Goal: Transaction & Acquisition: Purchase product/service

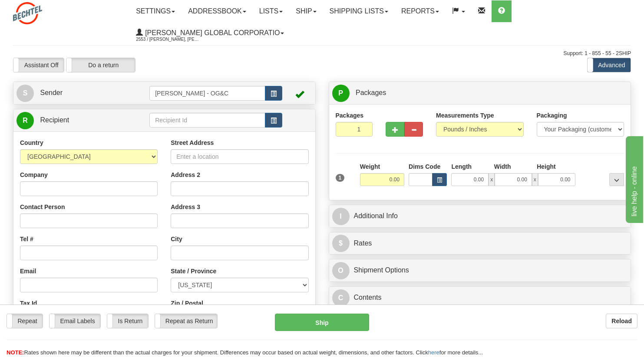
click at [530, 71] on div "Assistant On Assistant Off Do a return Do a return Previous Next Standard Advan…" at bounding box center [322, 65] width 631 height 15
click at [72, 191] on input "Company" at bounding box center [89, 189] width 138 height 15
click at [55, 187] on input "Company" at bounding box center [89, 189] width 138 height 15
paste input "Mammoth Central 1"
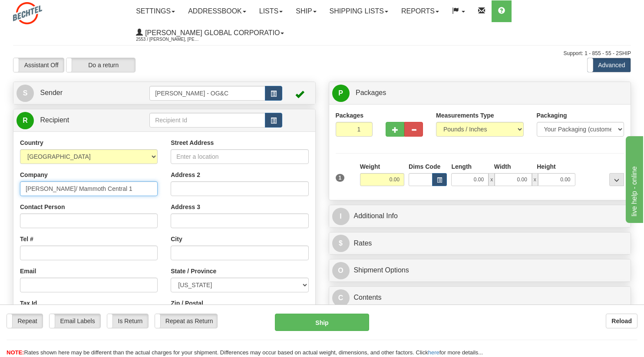
type input "[PERSON_NAME]/ Mammoth Central 1"
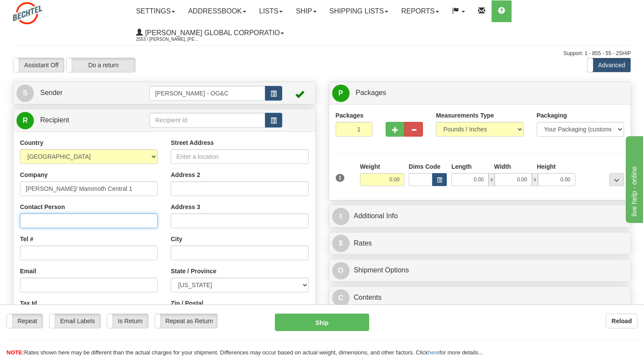
click at [86, 221] on input "Contact Person" at bounding box center [89, 221] width 138 height 15
paste input "[PERSON_NAME] <[EMAIL_ADDRESS][PERSON_NAME][DOMAIN_NAME]>"
drag, startPoint x: 145, startPoint y: 221, endPoint x: 83, endPoint y: 222, distance: 62.1
click at [83, 222] on input "[PERSON_NAME] <[EMAIL_ADDRESS][PERSON_NAME][DOMAIN_NAME]>" at bounding box center [89, 221] width 138 height 15
type input "[PERSON_NAME] <>"
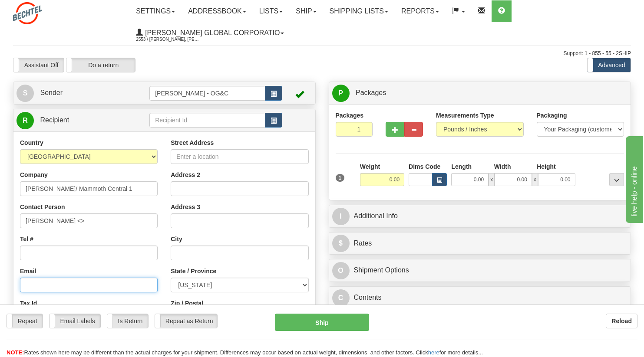
click at [40, 284] on input "Email" at bounding box center [89, 285] width 138 height 15
paste input "[EMAIL_ADDRESS][PERSON_NAME][DOMAIN_NAME]"
type input "[EMAIL_ADDRESS][PERSON_NAME][DOMAIN_NAME]"
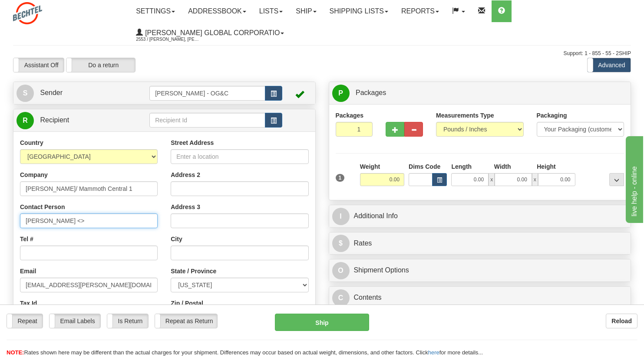
drag, startPoint x: 97, startPoint y: 220, endPoint x: 58, endPoint y: 223, distance: 38.7
click at [58, 223] on input "[PERSON_NAME] <>" at bounding box center [89, 221] width 138 height 15
paste input "[PERSON_NAME] <>"
type input "[PERSON_NAME]"
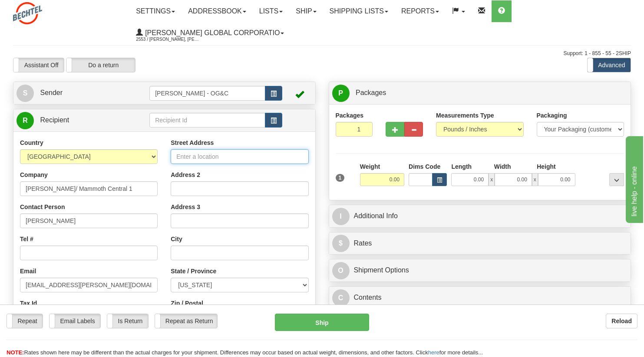
click at [183, 156] on input "Street Address" at bounding box center [240, 156] width 138 height 15
paste input "4618 w [GEOGRAPHIC_DATA] IN 46996"
drag, startPoint x: 218, startPoint y: 156, endPoint x: 314, endPoint y: 158, distance: 96.0
click at [314, 158] on div "Street Address 4618 w [GEOGRAPHIC_DATA] IN 46996 Address 2 Address 3 City State…" at bounding box center [239, 256] width 151 height 234
type input "4618 w 200 N"
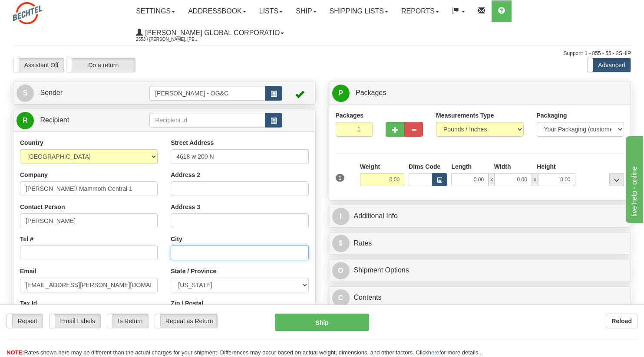
click at [194, 253] on input "text" at bounding box center [240, 253] width 138 height 15
paste input "Winamac IN 46996"
drag, startPoint x: 202, startPoint y: 251, endPoint x: 264, endPoint y: 254, distance: 62.2
click at [264, 254] on input "Winamac IN 46996" at bounding box center [240, 253] width 138 height 15
type input "Winamac"
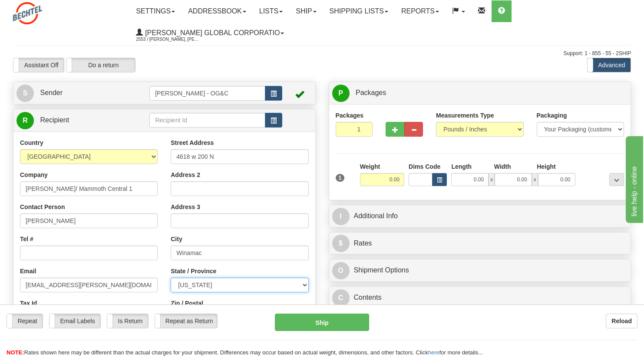
click at [229, 284] on select "[US_STATE] [US_STATE] [US_STATE] [US_STATE] Armed Forces America Armed Forces E…" at bounding box center [240, 285] width 138 height 15
select select "IN"
click at [171, 278] on select "[US_STATE] [US_STATE] [US_STATE] [US_STATE] Armed Forces America Armed Forces E…" at bounding box center [240, 285] width 138 height 15
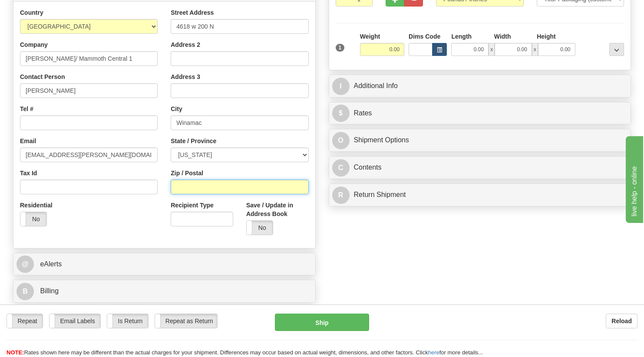
click at [192, 185] on input "Zip / Postal" at bounding box center [240, 187] width 138 height 15
paste input "IN 46996"
type input "46996"
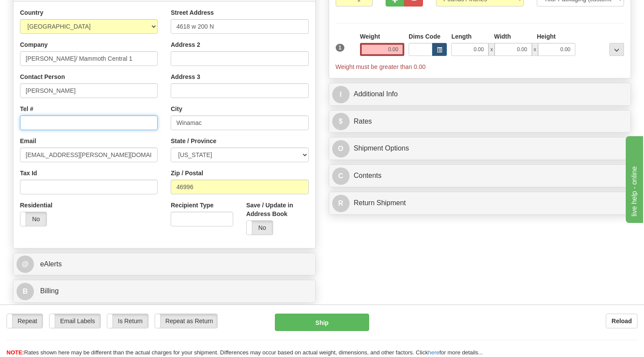
click at [76, 126] on input "Tel #" at bounding box center [89, 123] width 138 height 15
paste input "713) -887-2606"
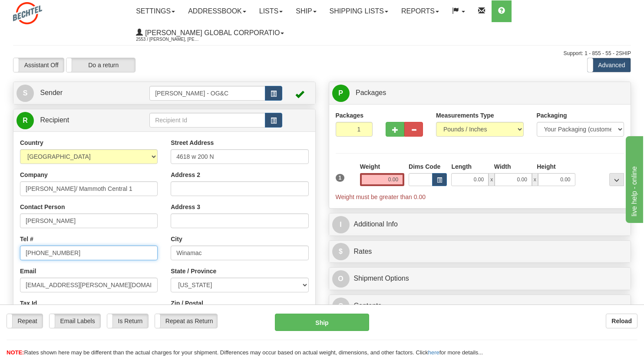
type input "[PHONE_NUMBER]"
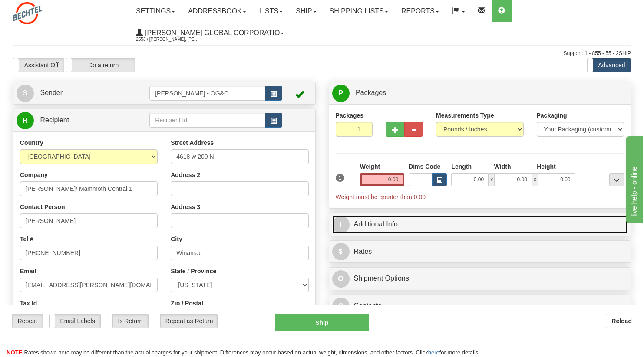
click at [386, 227] on link "I Additional Info" at bounding box center [480, 225] width 296 height 18
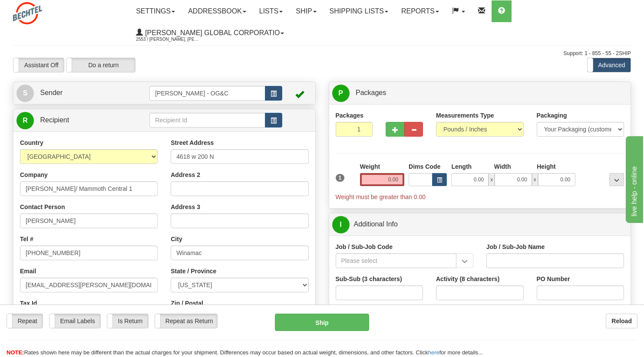
click at [128, 141] on div "Country [GEOGRAPHIC_DATA] [GEOGRAPHIC_DATA] [GEOGRAPHIC_DATA] [GEOGRAPHIC_DATA]…" at bounding box center [89, 152] width 138 height 26
click at [400, 264] on input "Job / Sub-Job Code" at bounding box center [396, 261] width 121 height 15
paste input "26658-240"
type input "26658-240"
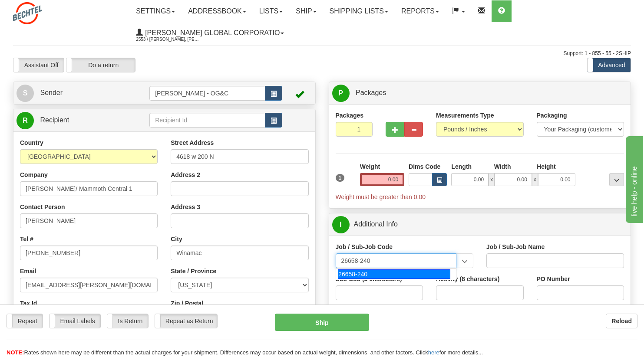
click at [370, 274] on div "26658-240" at bounding box center [394, 275] width 112 height 10
type input "MAMMOTH CENTRAL I SOLAR PROJECT TSA - MATERIAL"
type input "26658-240"
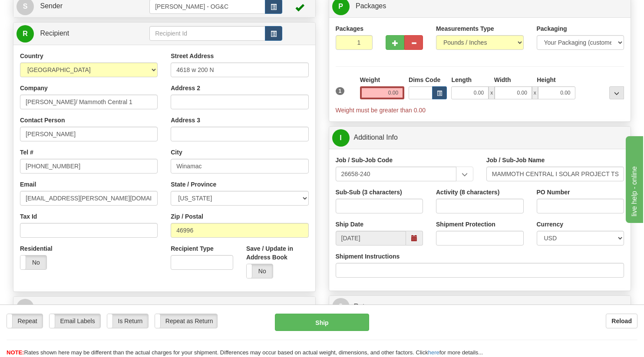
scroll to position [43, 0]
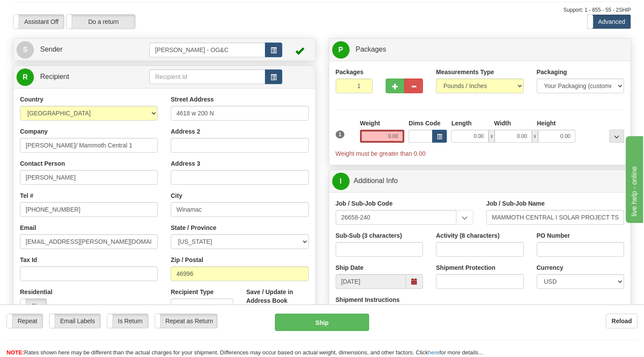
click at [113, 94] on div "Country [GEOGRAPHIC_DATA] [GEOGRAPHIC_DATA] [GEOGRAPHIC_DATA] [GEOGRAPHIC_DATA]…" at bounding box center [164, 211] width 302 height 247
drag, startPoint x: 390, startPoint y: 135, endPoint x: 409, endPoint y: 134, distance: 18.8
click at [409, 133] on div "1 Weight 0.00 Dims Code 0.00" at bounding box center [479, 138] width 293 height 39
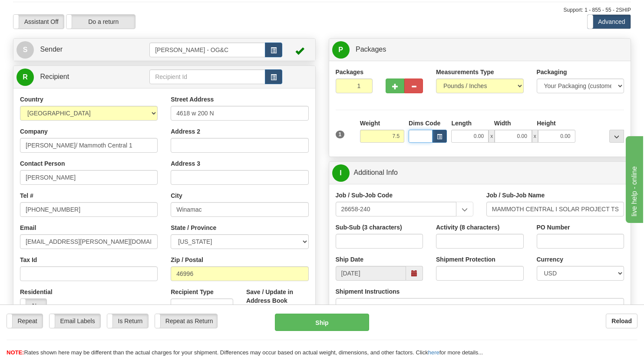
type input "7.50"
type input "1"
type input "12.00"
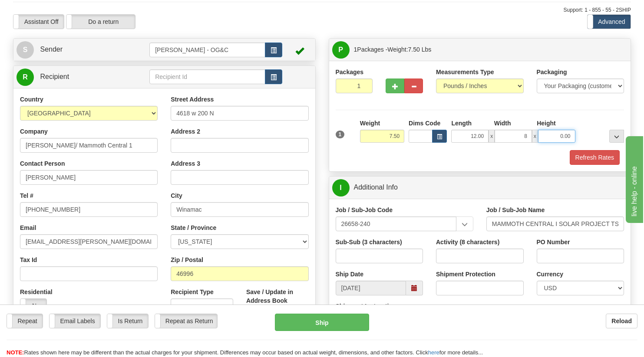
type input "8.00"
click at [588, 158] on button "Refresh Rates" at bounding box center [595, 157] width 50 height 15
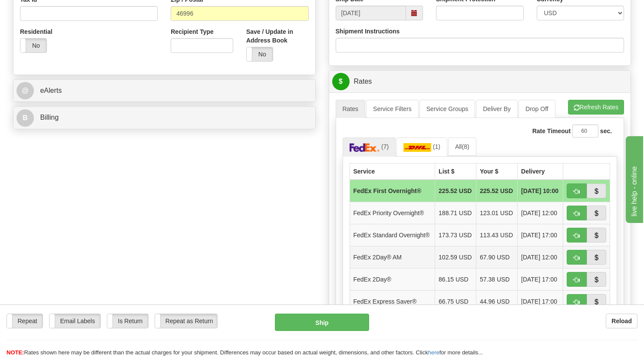
scroll to position [347, 0]
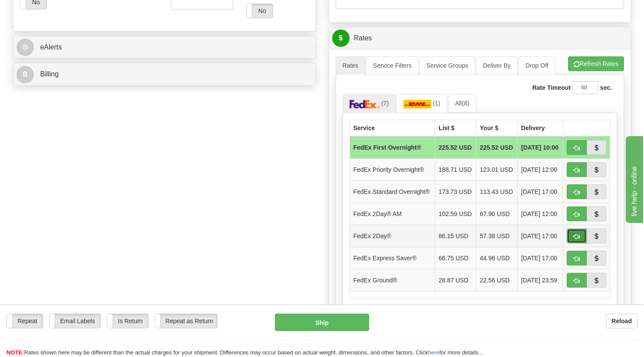
click at [575, 240] on span "button" at bounding box center [577, 237] width 6 height 6
type input "03"
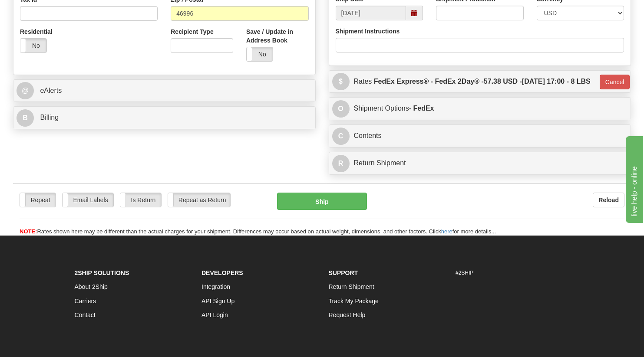
scroll to position [261, 0]
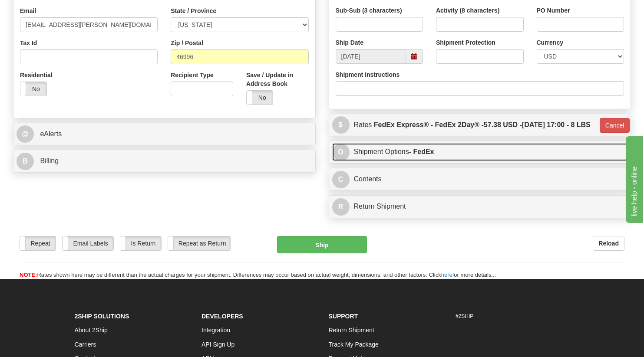
click at [387, 161] on link "O Shipment Options - FedEx" at bounding box center [480, 152] width 296 height 18
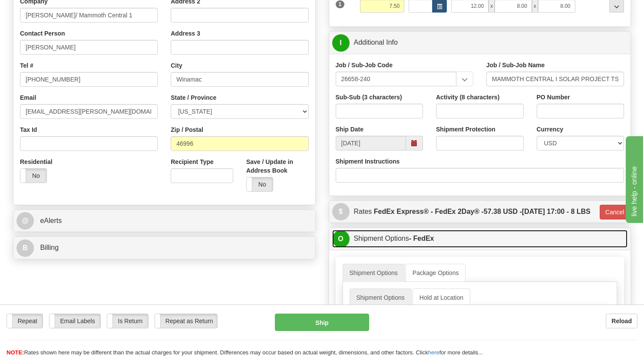
scroll to position [130, 0]
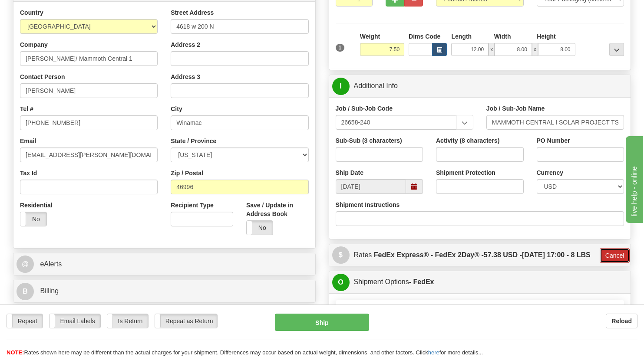
click at [614, 263] on button "Cancel" at bounding box center [615, 255] width 30 height 15
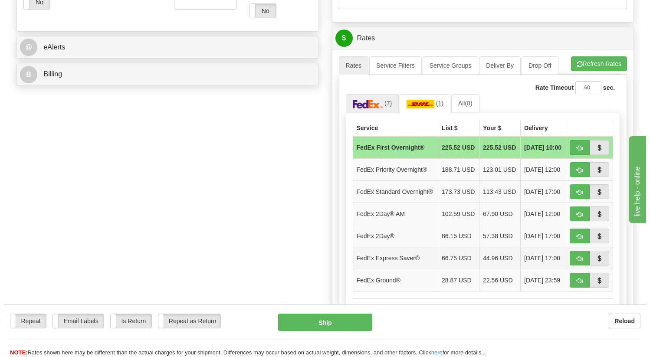
scroll to position [391, 0]
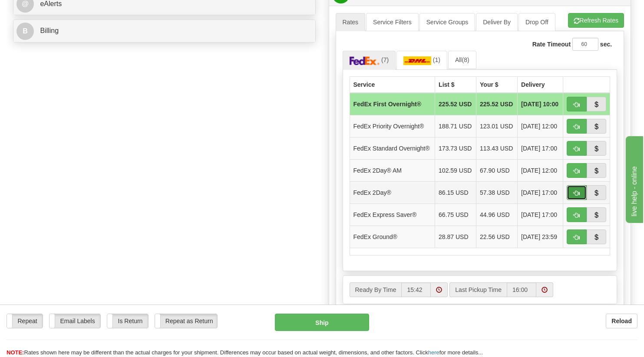
click at [576, 196] on span "button" at bounding box center [577, 194] width 6 height 6
type input "03"
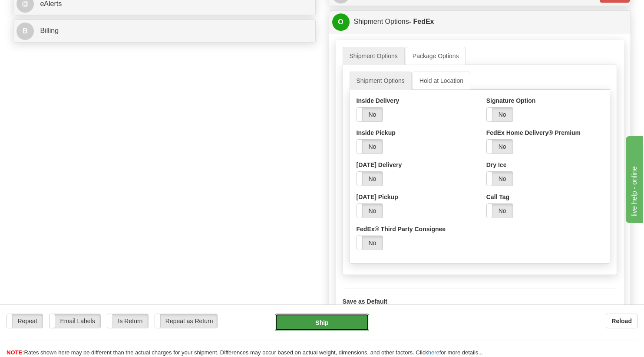
click at [330, 323] on button "Ship" at bounding box center [322, 322] width 94 height 17
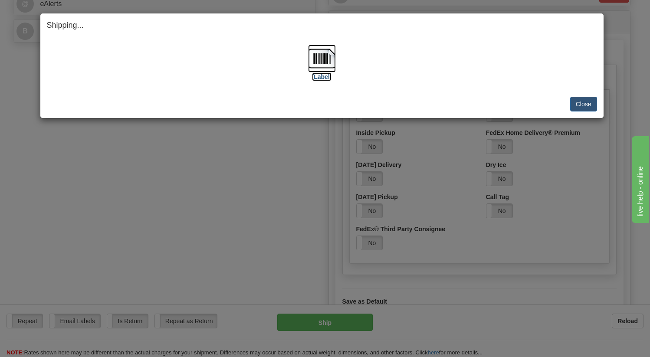
click at [327, 64] on img at bounding box center [322, 59] width 28 height 28
click at [581, 102] on button "Close" at bounding box center [584, 104] width 27 height 15
